Goal: Task Accomplishment & Management: Use online tool/utility

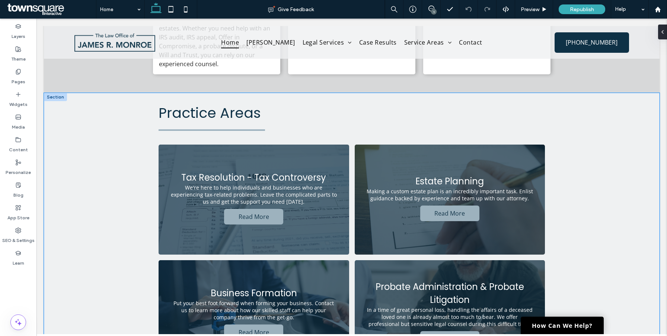
click at [584, 160] on div "Practice Areas Tax Resolution - Tax Controversy We're here to help individuals …" at bounding box center [352, 253] width 616 height 320
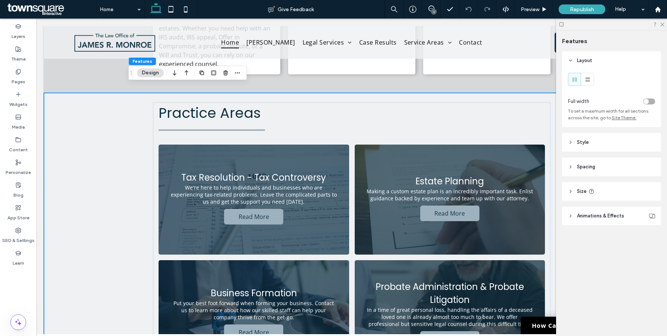
click at [181, 78] on div at bounding box center [180, 72] width 21 height 13
click at [187, 73] on icon "button" at bounding box center [186, 72] width 9 height 13
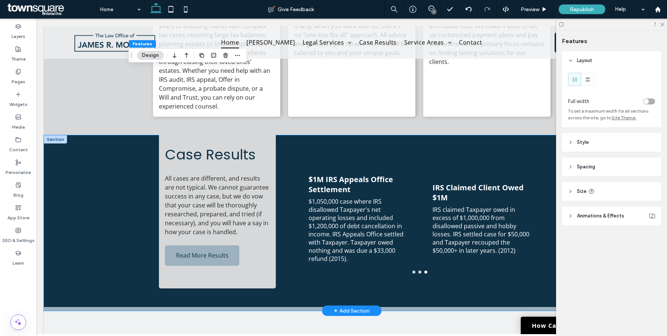
scroll to position [771, 0]
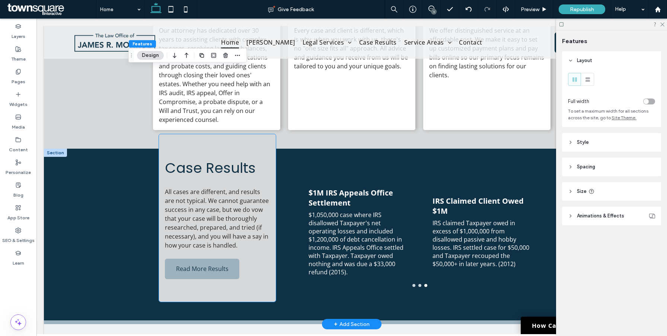
click at [161, 234] on div "Case Results All cases are different, and results are not typical. We cannot gu…" at bounding box center [217, 218] width 117 height 168
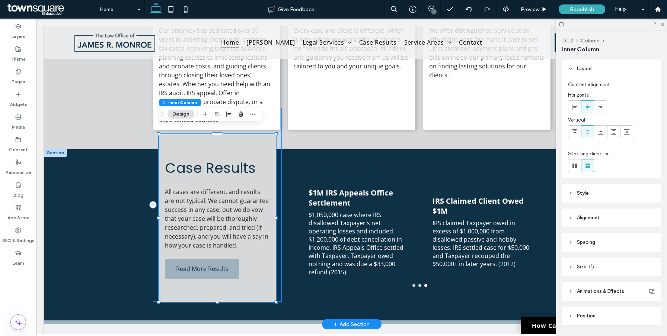
click at [157, 236] on div "Case Results All cases are different, and results are not typical. We cannot gu…" at bounding box center [217, 205] width 129 height 194
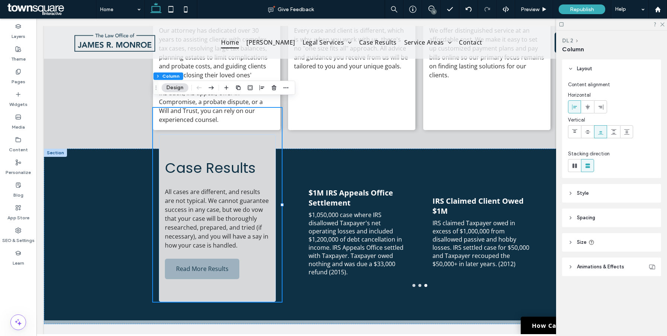
click at [581, 214] on span "Spacing" at bounding box center [586, 217] width 18 height 7
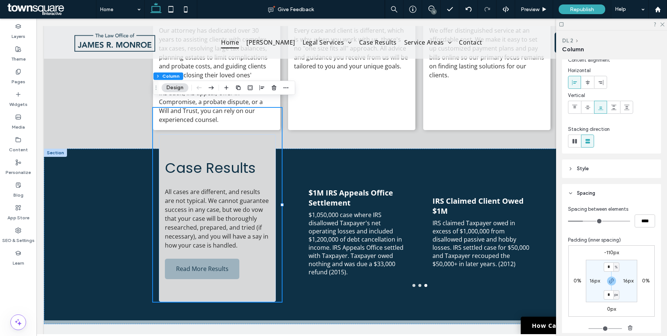
scroll to position [28, 0]
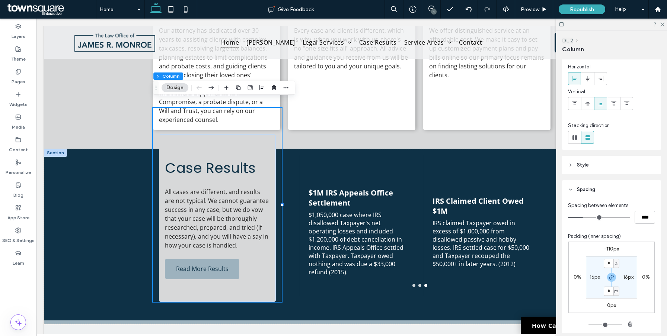
click at [616, 248] on label "-110px" at bounding box center [611, 249] width 15 height 6
type input "*"
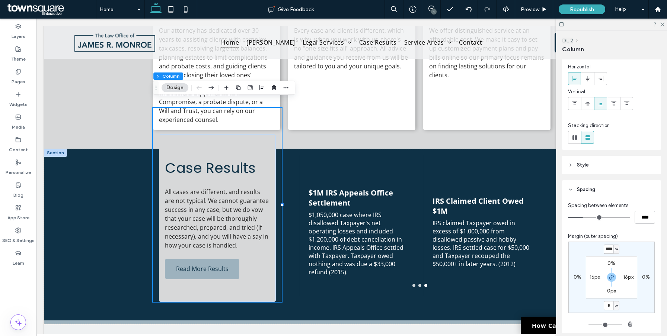
click at [611, 249] on input "****" at bounding box center [609, 249] width 10 height 9
type input "*"
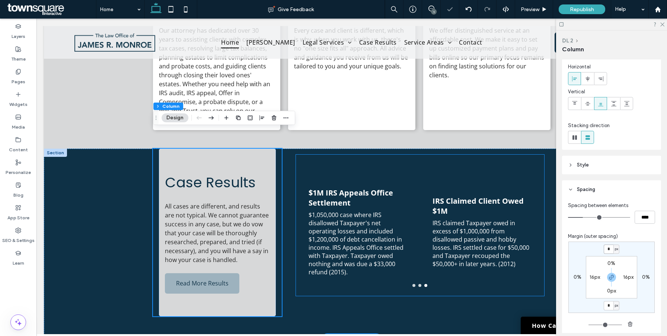
scroll to position [783, 0]
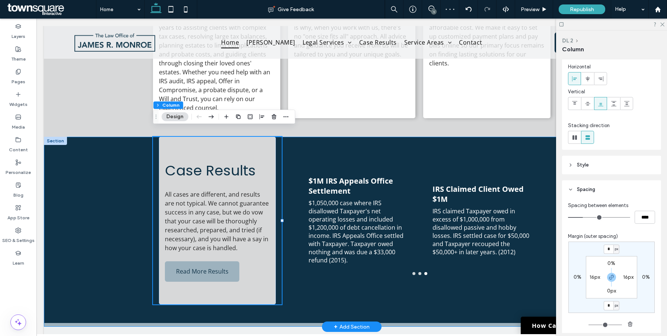
click at [111, 243] on div "Case Results All cases are different, and results are not typical. We cannot gu…" at bounding box center [352, 232] width 616 height 190
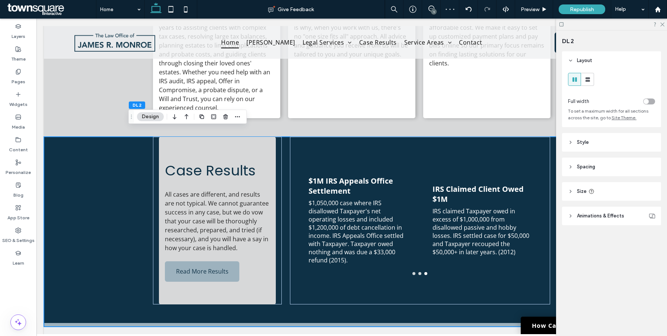
click at [599, 169] on header "Spacing" at bounding box center [611, 167] width 99 height 19
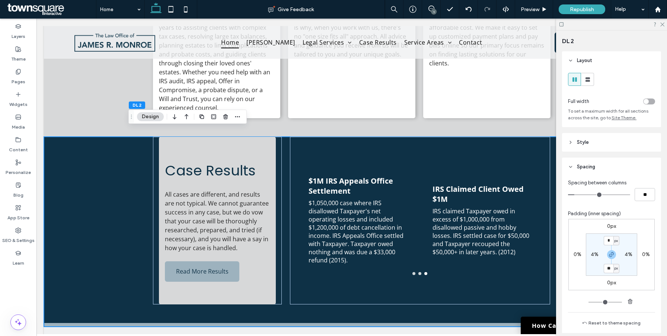
click at [609, 224] on label "0px" at bounding box center [611, 226] width 9 height 6
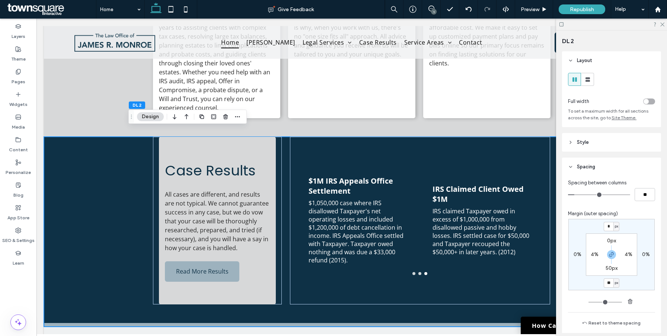
type input "**"
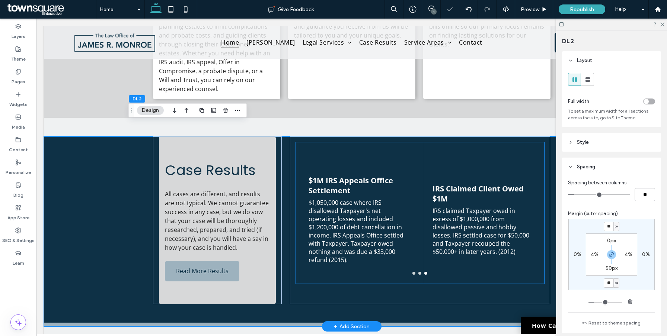
scroll to position [808, 0]
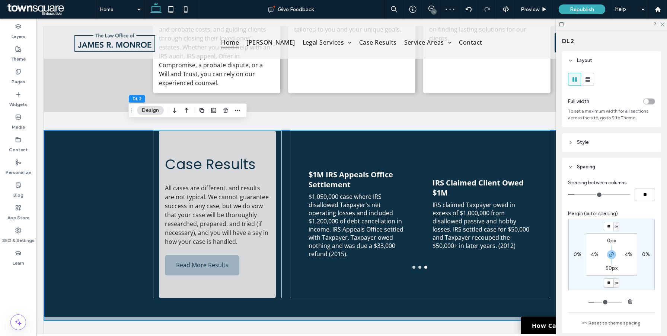
click at [610, 226] on input "**" at bounding box center [609, 226] width 10 height 9
click at [610, 241] on label "0px" at bounding box center [611, 241] width 9 height 6
type input "*"
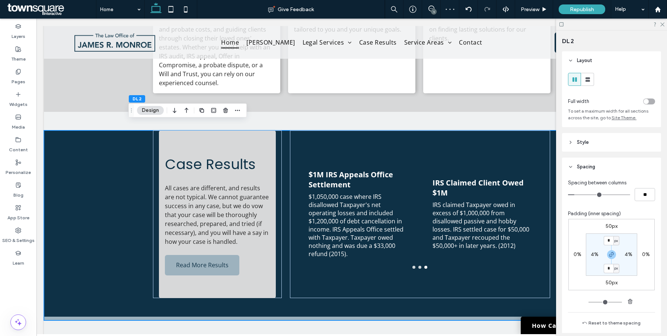
type input "**"
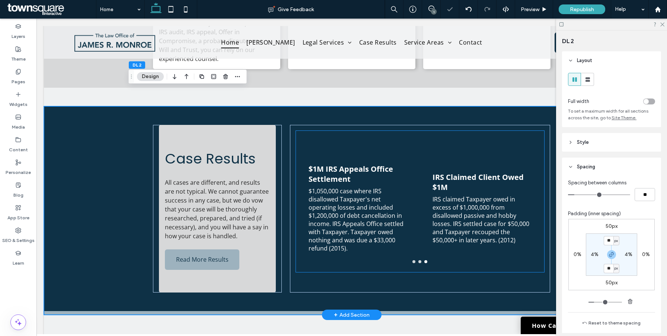
scroll to position [852, 0]
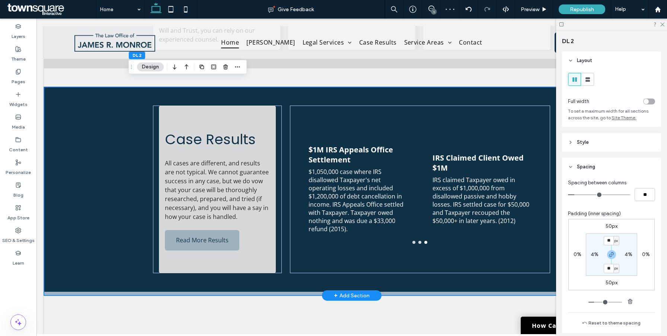
click at [80, 231] on div "Case Results All cases are different, and results are not typical. We cannot gu…" at bounding box center [352, 191] width 616 height 209
click at [429, 258] on div "IRS Claimed Client Owed $1M IRS claimed Taxpayer owed in excess of $1,000,000 f…" at bounding box center [420, 190] width 260 height 168
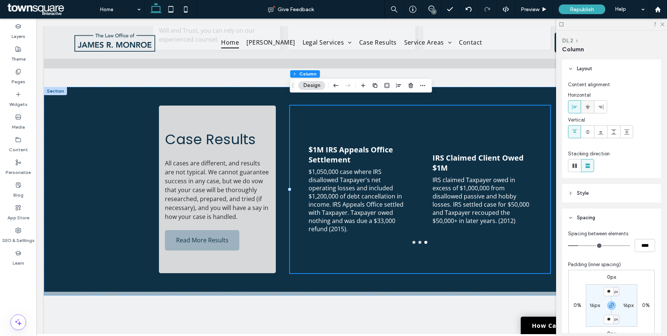
click at [587, 111] on span at bounding box center [588, 107] width 6 height 12
click at [575, 109] on icon at bounding box center [575, 107] width 6 height 6
click at [580, 127] on div at bounding box center [574, 132] width 12 height 12
click at [586, 132] on use at bounding box center [587, 131] width 5 height 3
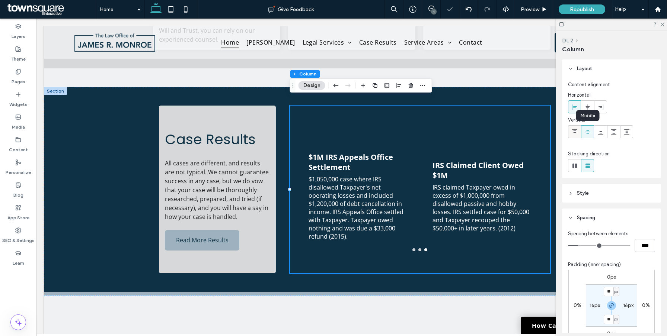
click at [574, 133] on icon at bounding box center [575, 132] width 6 height 6
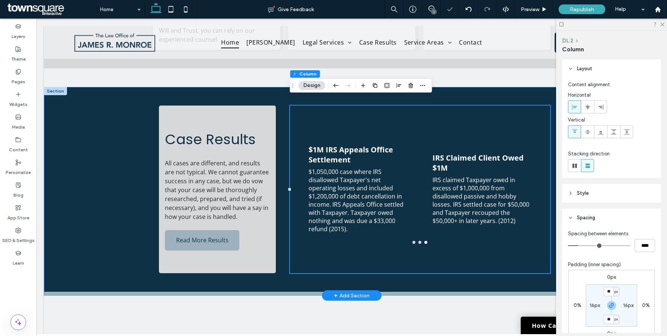
click at [100, 239] on div "Case Results All cases are different, and results are not typical. We cannot gu…" at bounding box center [352, 191] width 616 height 209
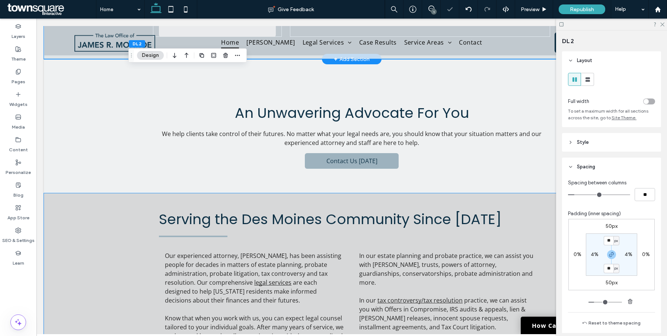
scroll to position [1170, 0]
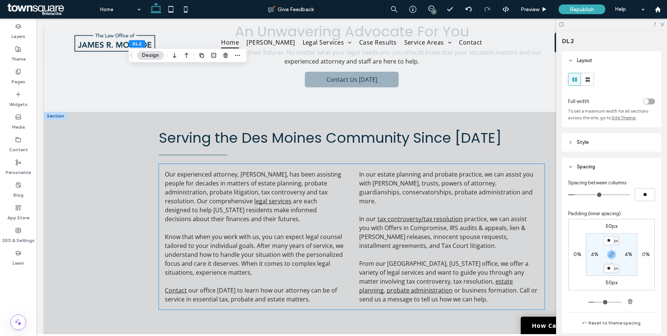
click at [409, 261] on p "From our [GEOGRAPHIC_DATA], [US_STATE] office, we offer a variety of legal serv…" at bounding box center [448, 281] width 179 height 45
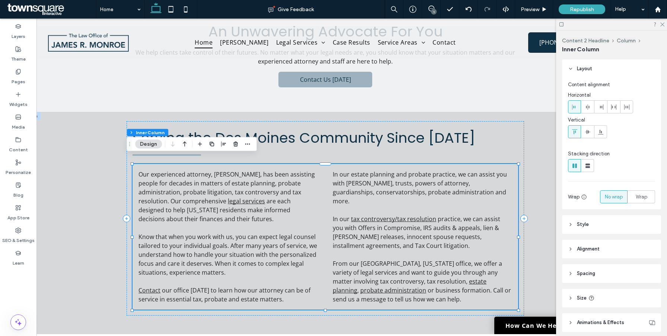
scroll to position [0, 82]
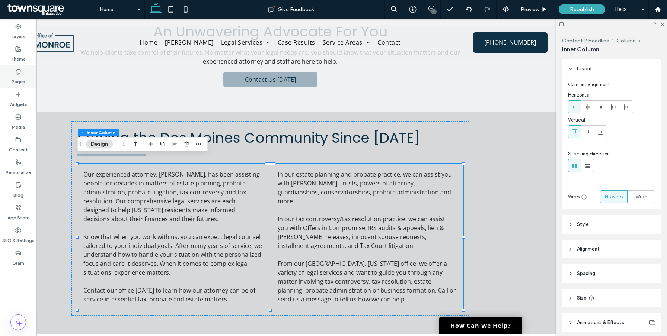
click at [23, 74] on div "Pages" at bounding box center [18, 77] width 36 height 23
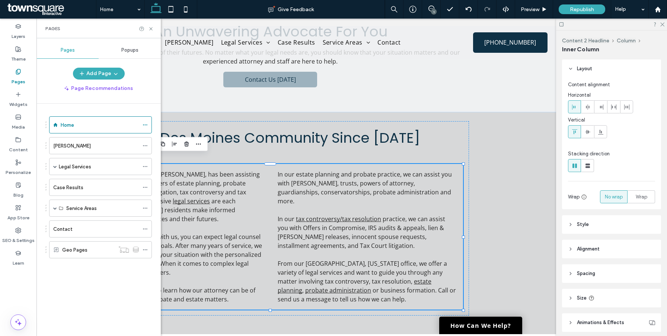
click at [121, 51] on span "Popups" at bounding box center [129, 50] width 17 height 6
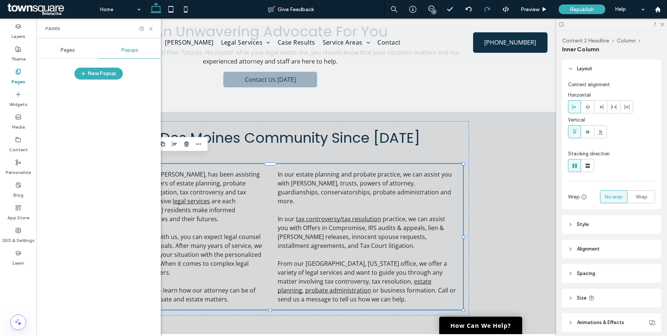
click at [60, 56] on div "Pages" at bounding box center [67, 50] width 62 height 16
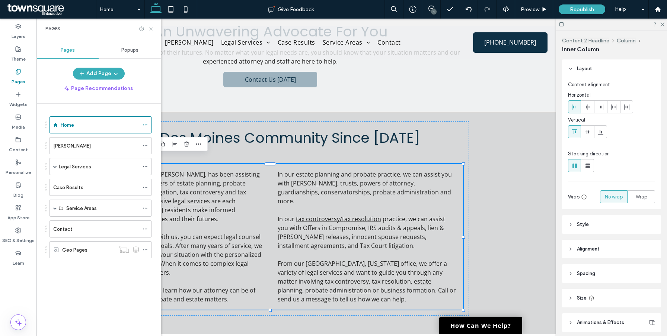
drag, startPoint x: 195, startPoint y: 10, endPoint x: 150, endPoint y: 29, distance: 48.7
click at [150, 29] on icon at bounding box center [151, 29] width 6 height 6
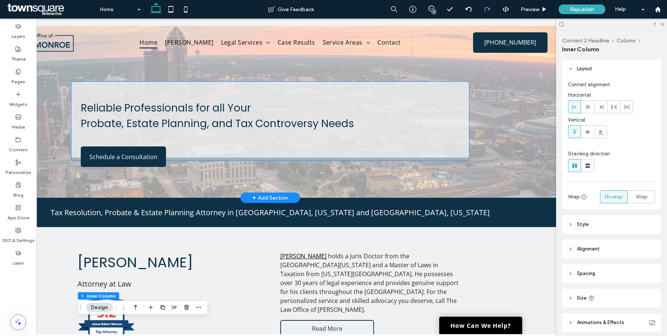
scroll to position [0, 0]
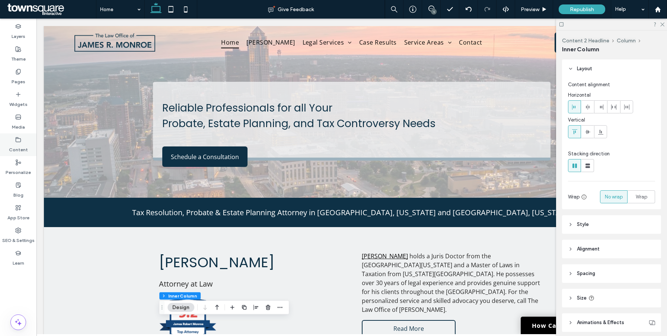
click at [16, 148] on label "Content" at bounding box center [18, 148] width 19 height 10
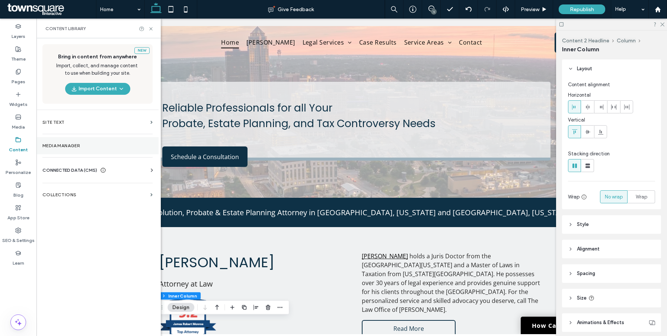
click at [66, 147] on label "Media Manager" at bounding box center [97, 145] width 110 height 5
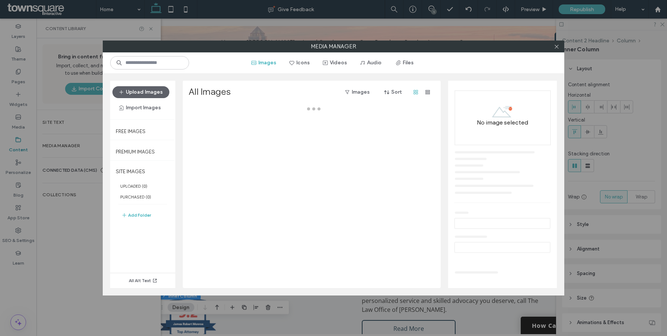
click at [69, 168] on div "Media Manager Images Icons Videos Audio Files Upload Images Import Images Free …" at bounding box center [333, 168] width 667 height 336
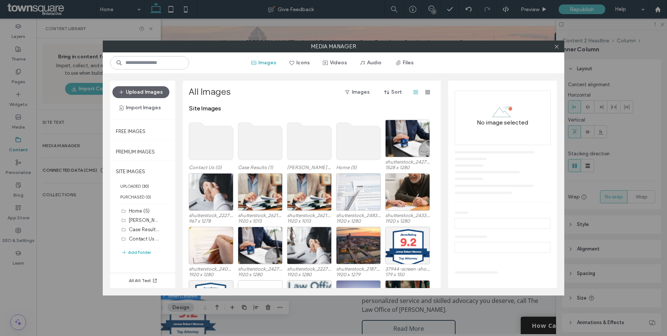
click at [85, 169] on div "Media Manager Images Icons Videos Audio Files Upload Images Import Images Free …" at bounding box center [333, 168] width 667 height 336
click at [552, 50] on div at bounding box center [556, 46] width 11 height 11
click at [556, 48] on icon at bounding box center [557, 47] width 6 height 6
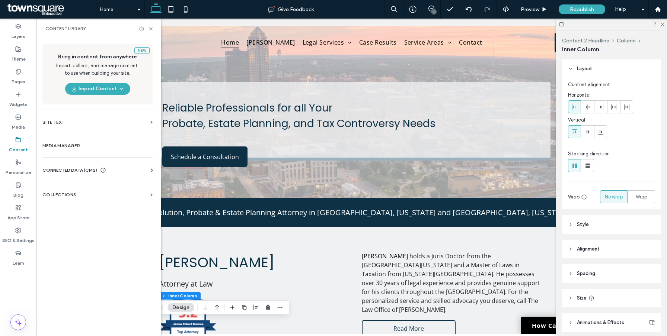
click at [136, 169] on div "CONNECTED DATA (CMS)" at bounding box center [98, 170] width 113 height 7
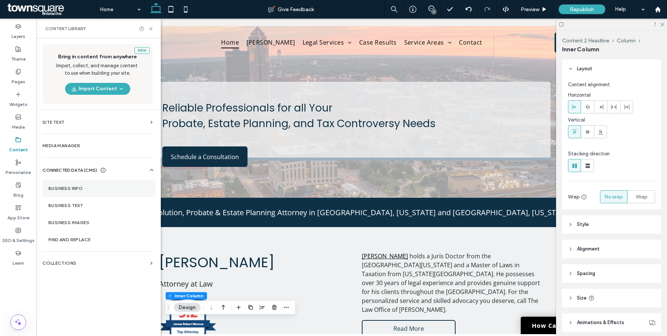
click at [109, 193] on section "Business Info" at bounding box center [98, 188] width 113 height 17
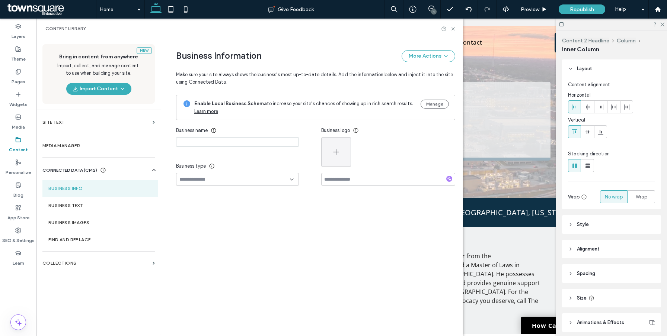
type input "**********"
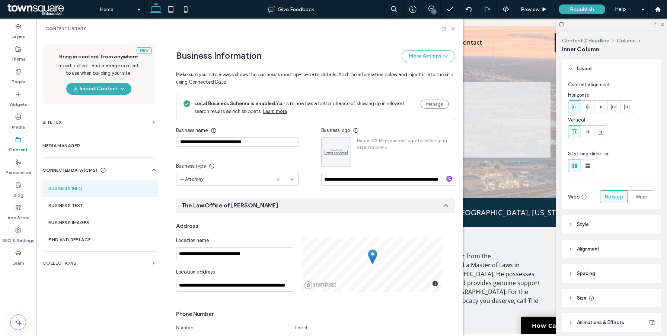
drag, startPoint x: 266, startPoint y: 141, endPoint x: 243, endPoint y: 122, distance: 30.1
click at [246, 126] on div "**********" at bounding box center [248, 155] width 145 height 62
click at [451, 29] on icon at bounding box center [453, 29] width 6 height 6
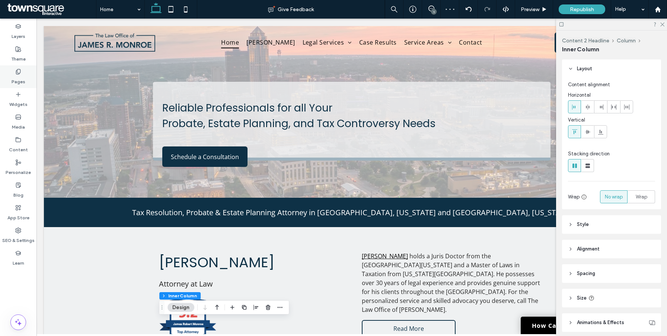
click at [25, 73] on div "Pages" at bounding box center [18, 77] width 36 height 23
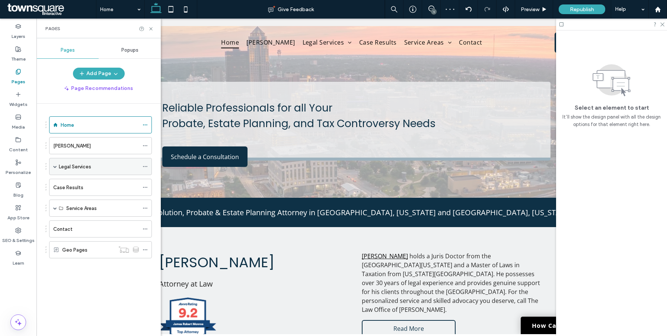
click at [54, 163] on span at bounding box center [55, 167] width 4 height 16
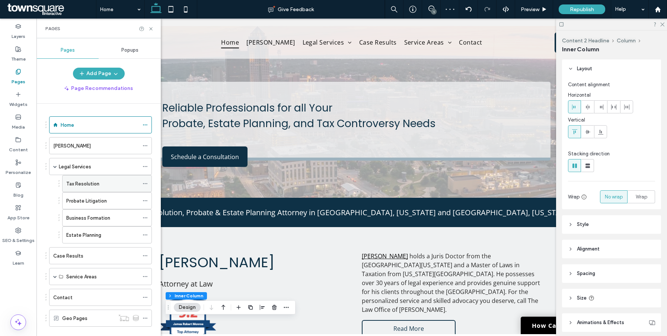
scroll to position [1223, 0]
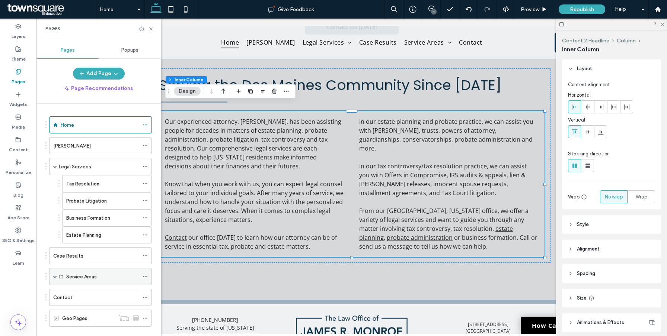
click at [54, 276] on span at bounding box center [55, 277] width 4 height 4
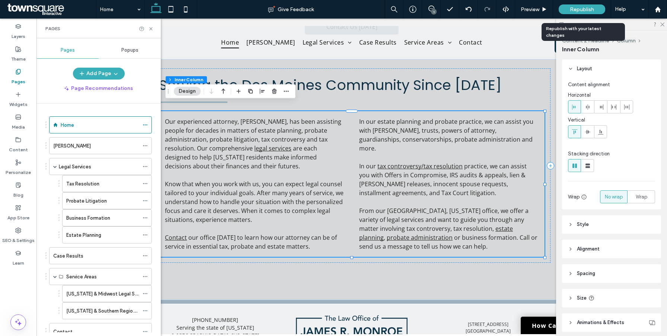
click at [573, 12] on span "Republish" at bounding box center [582, 9] width 24 height 6
